Goal: Transaction & Acquisition: Purchase product/service

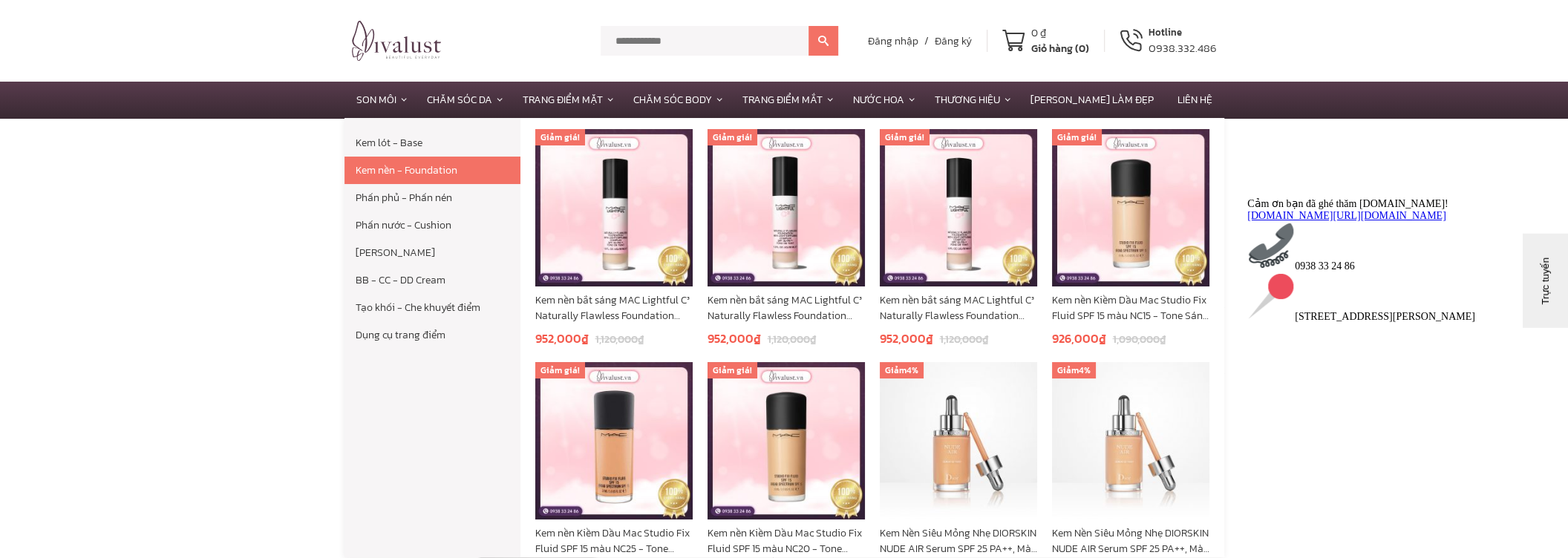
click at [443, 171] on link "Kem nền - Foundation" at bounding box center [432, 170] width 176 height 27
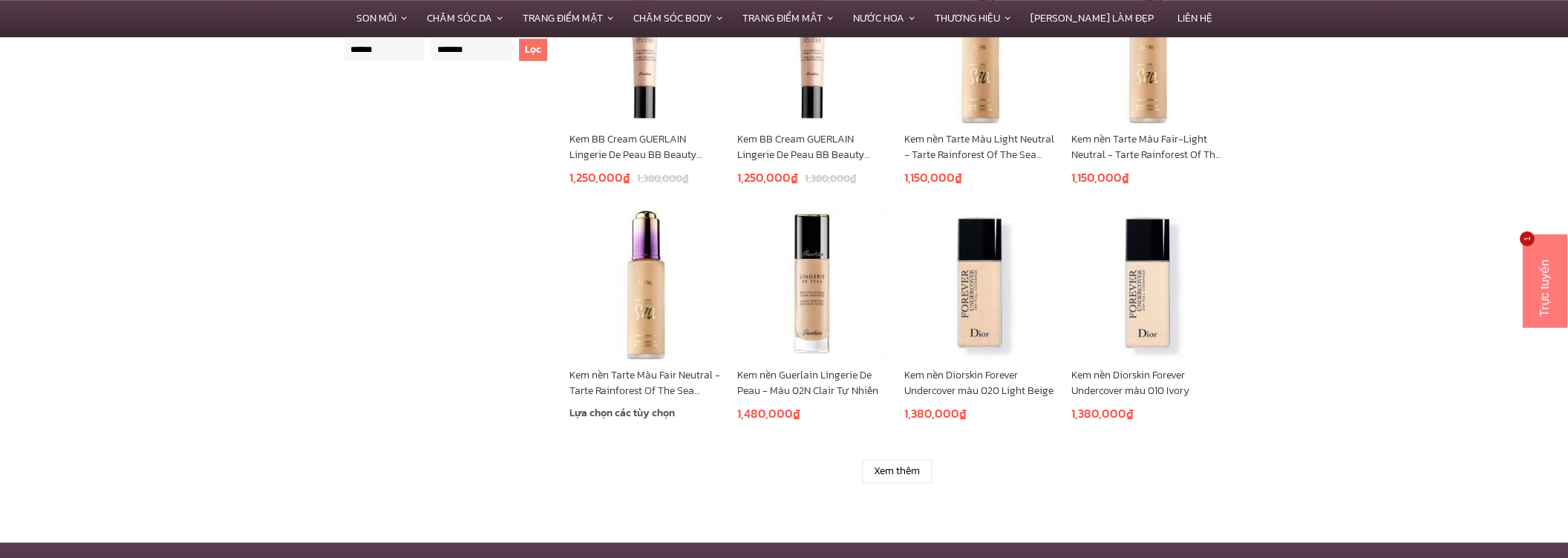
scroll to position [1113, 0]
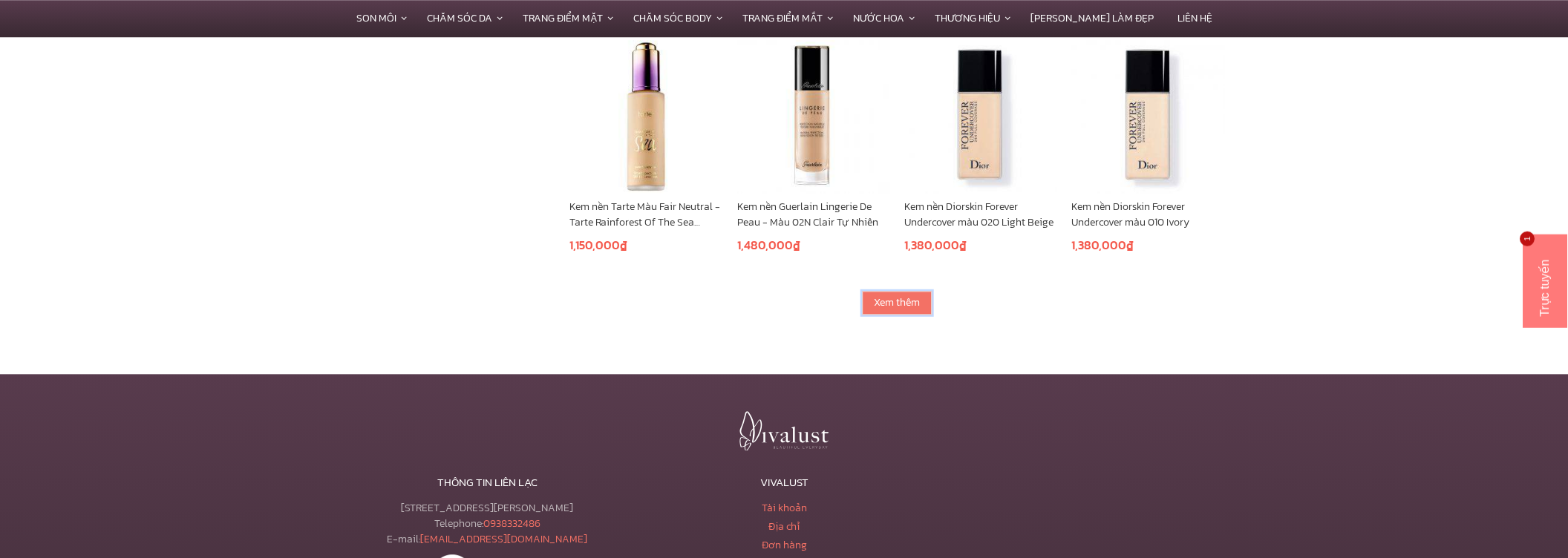
click at [906, 308] on link "Xem thêm" at bounding box center [897, 303] width 70 height 24
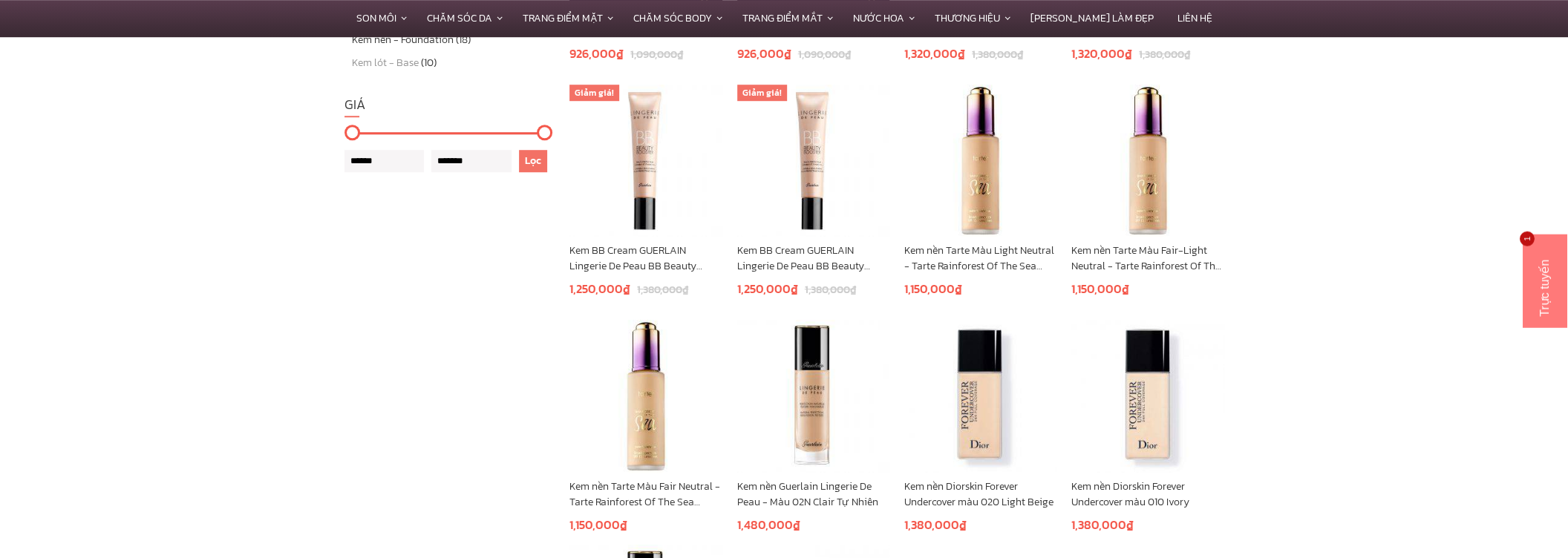
scroll to position [890, 0]
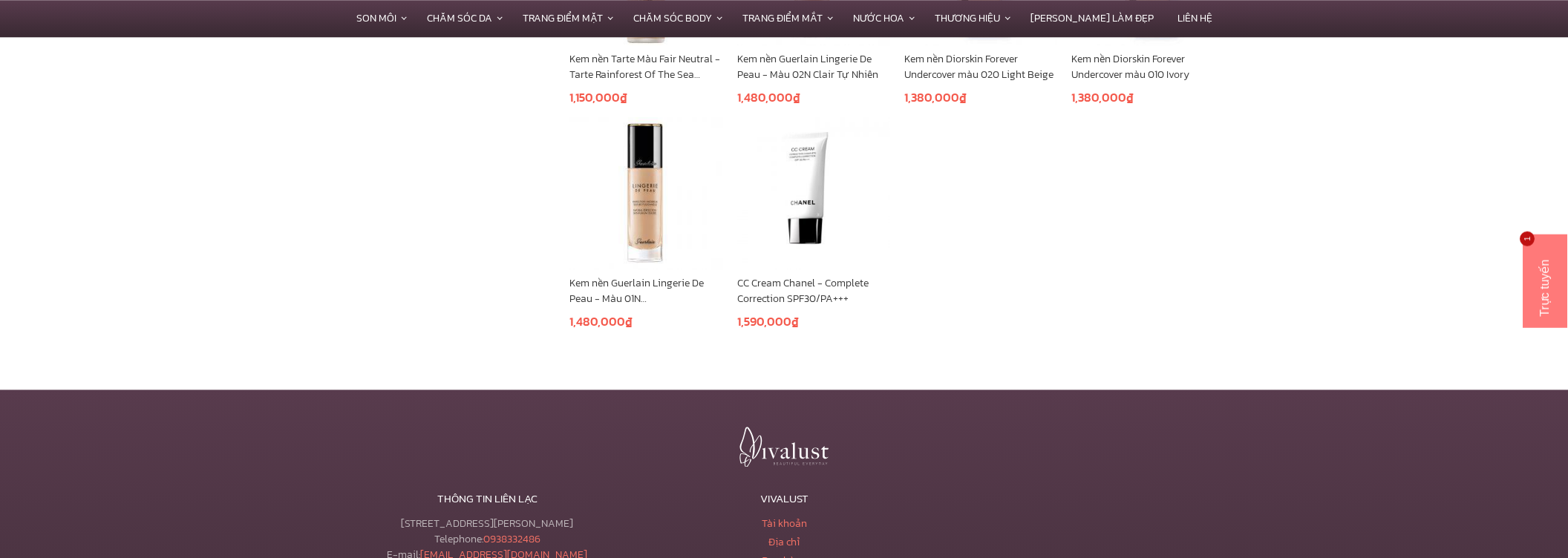
scroll to position [1261, 0]
click at [812, 181] on img at bounding box center [813, 193] width 152 height 152
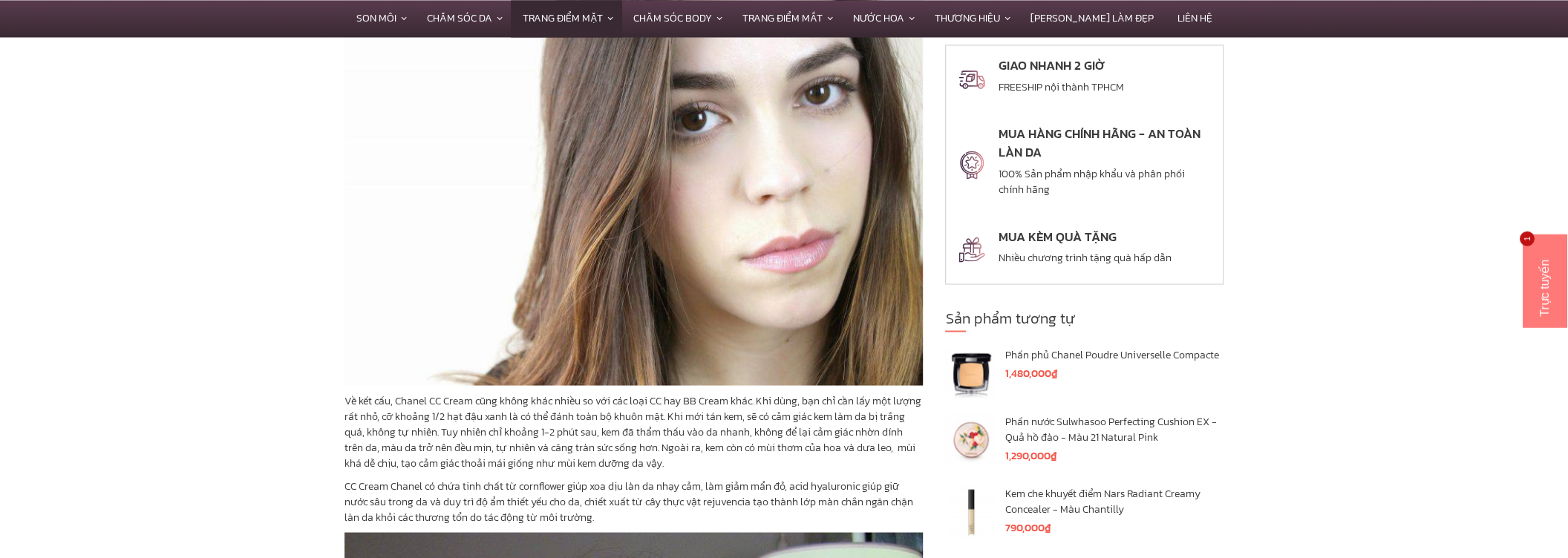
scroll to position [2078, 0]
